Goal: Transaction & Acquisition: Purchase product/service

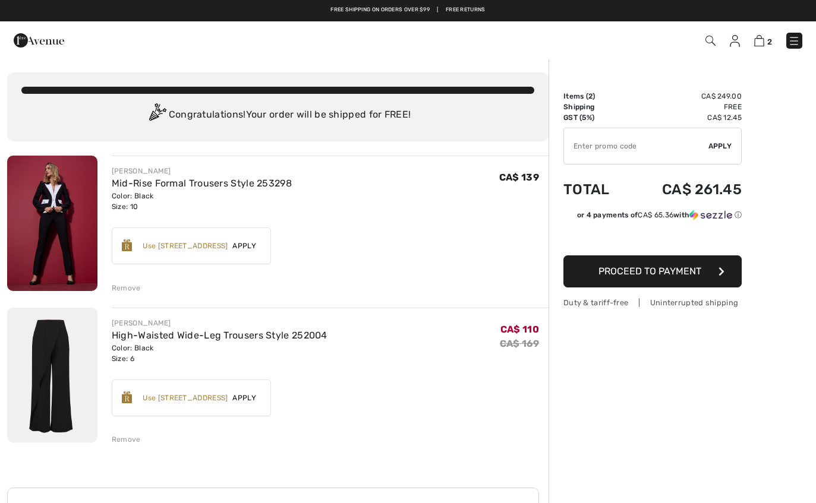
click at [81, 245] on img at bounding box center [52, 223] width 90 height 135
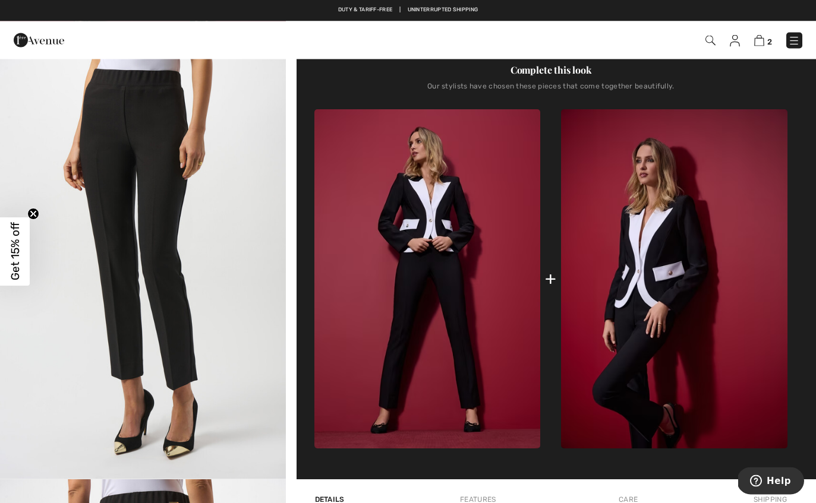
scroll to position [451, 0]
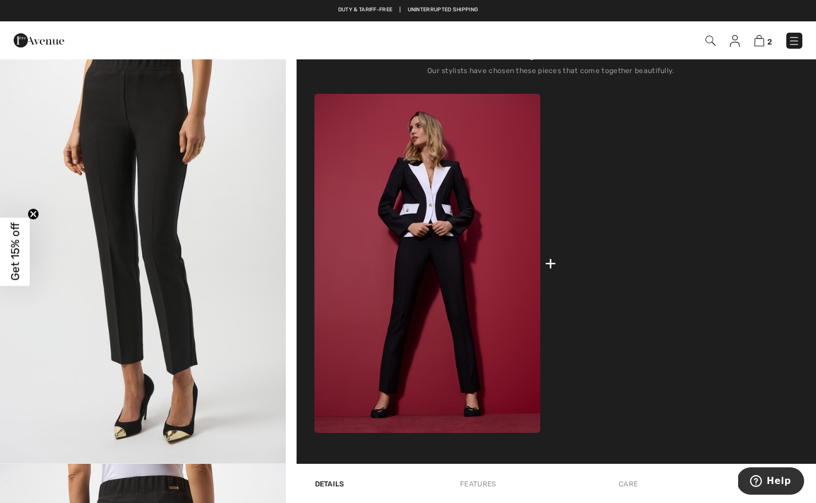
click at [653, 346] on img at bounding box center [674, 263] width 226 height 339
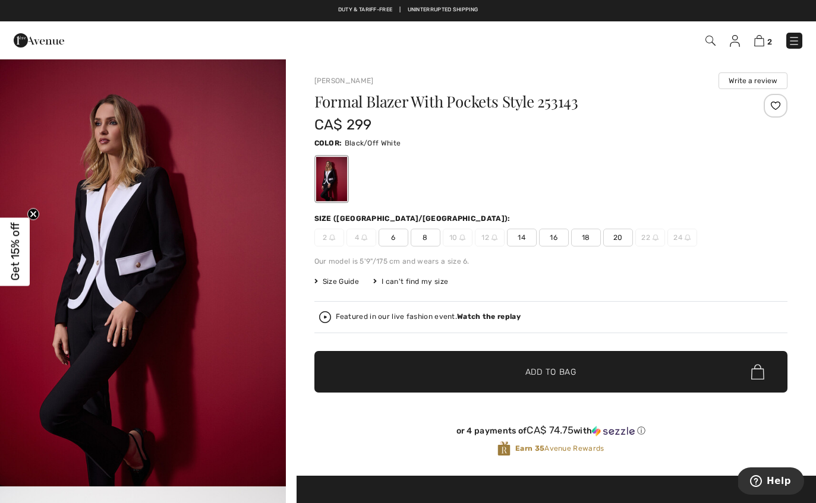
click at [393, 238] on span "6" at bounding box center [393, 238] width 30 height 18
click at [398, 378] on span "✔ Added to Bag Add to Bag" at bounding box center [550, 372] width 473 height 42
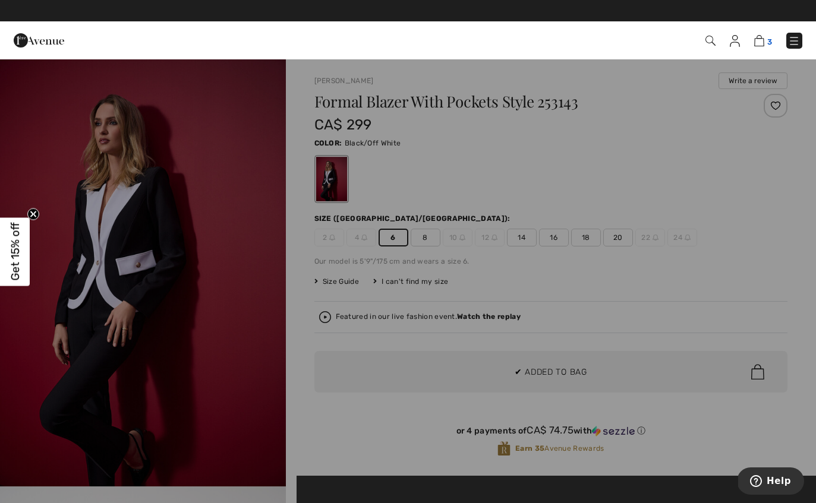
click at [757, 43] on img at bounding box center [759, 40] width 10 height 11
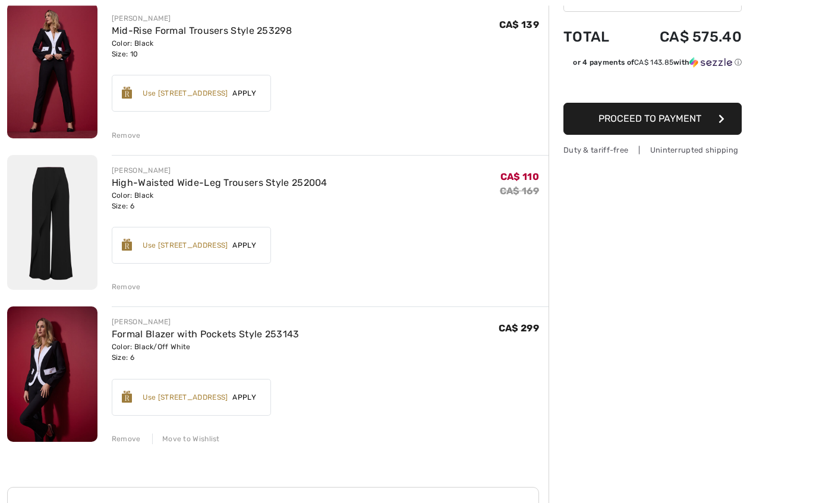
scroll to position [153, 0]
click at [129, 285] on div "Remove" at bounding box center [126, 287] width 29 height 11
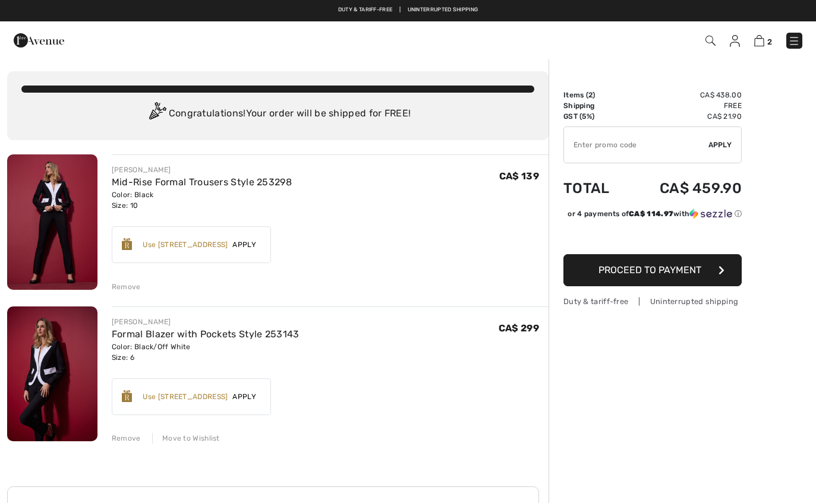
scroll to position [0, 0]
